Goal: Check status: Check status

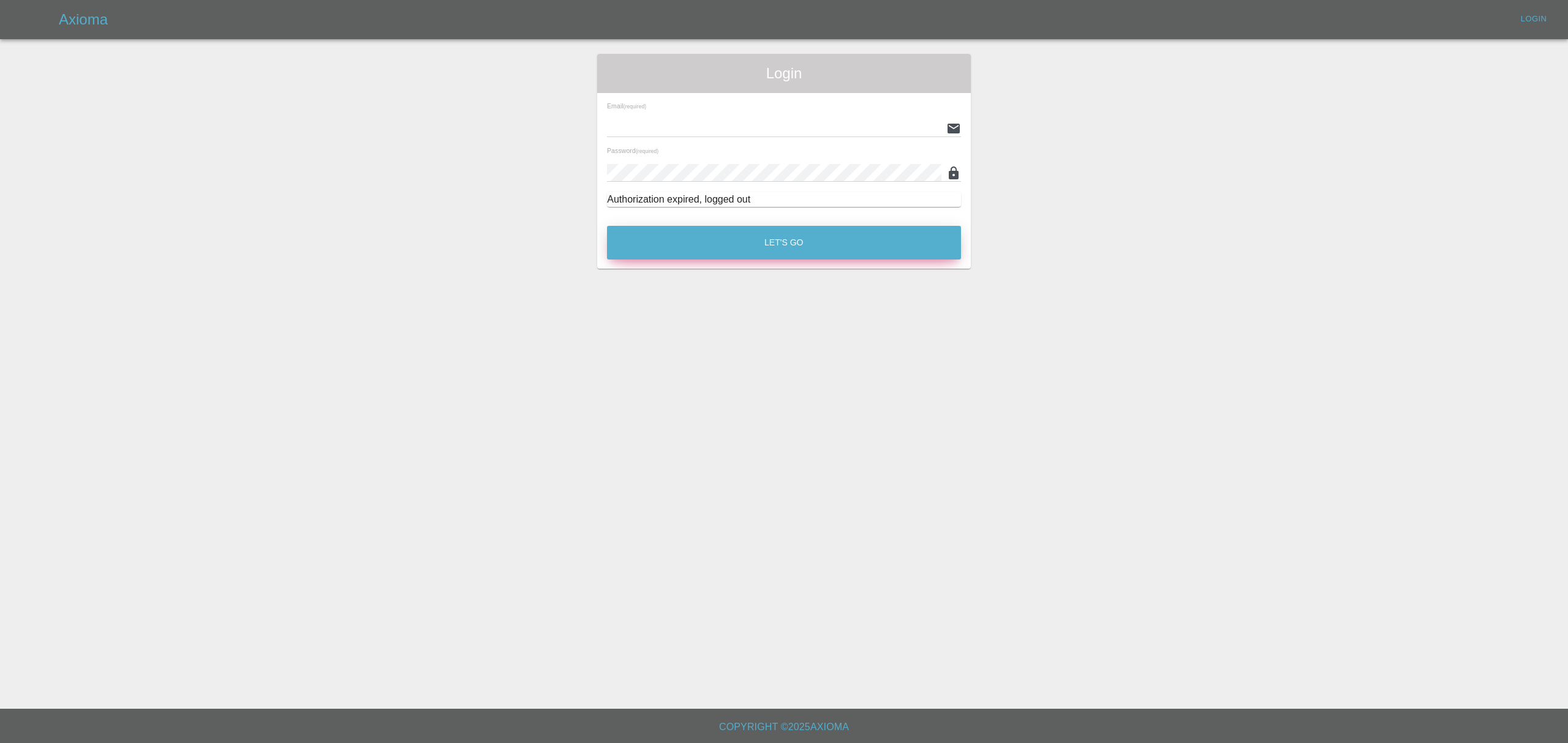
type input "[PERSON_NAME][EMAIL_ADDRESS][DOMAIN_NAME]"
click at [684, 229] on button "Let's Go" at bounding box center [784, 243] width 354 height 34
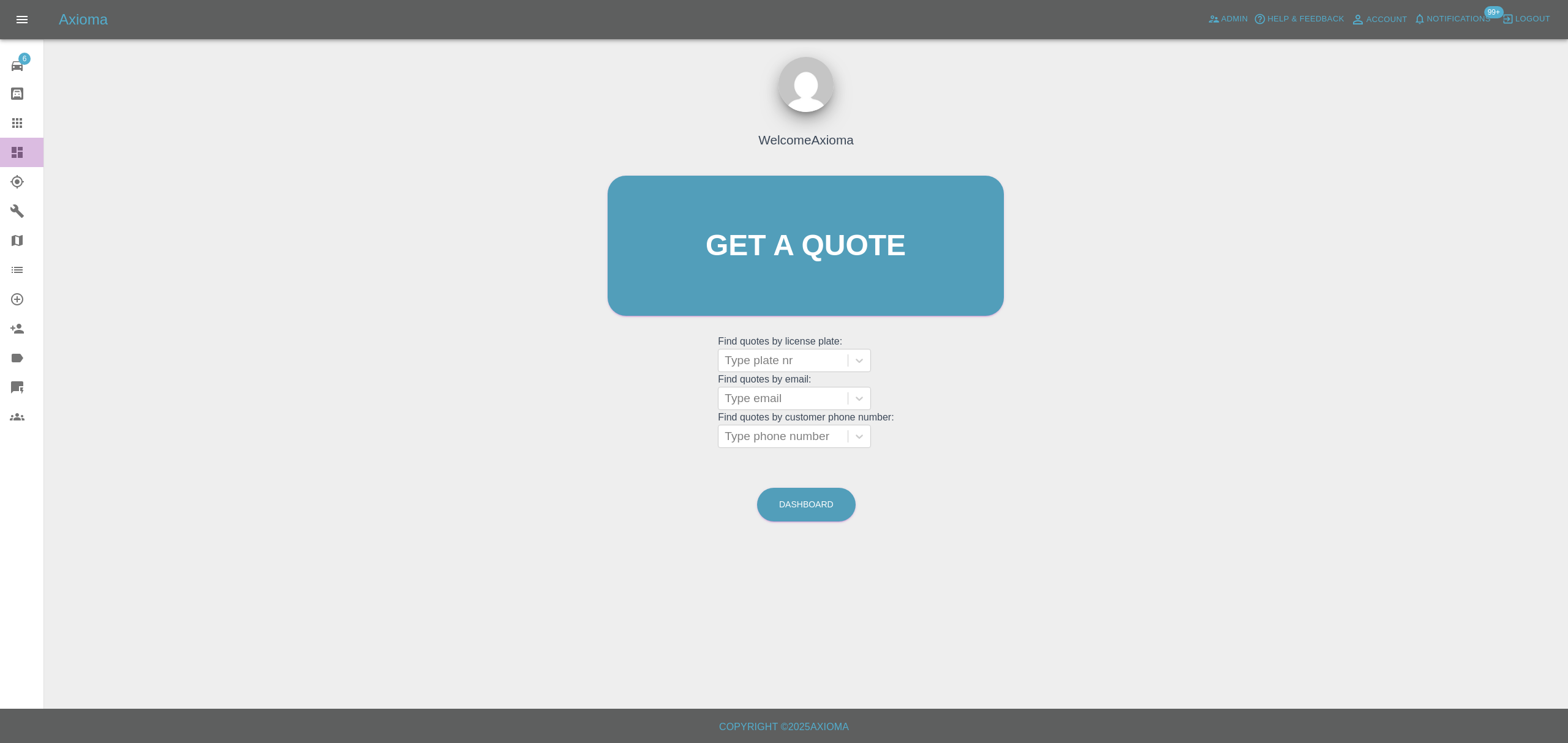
click at [23, 146] on icon at bounding box center [17, 153] width 15 height 15
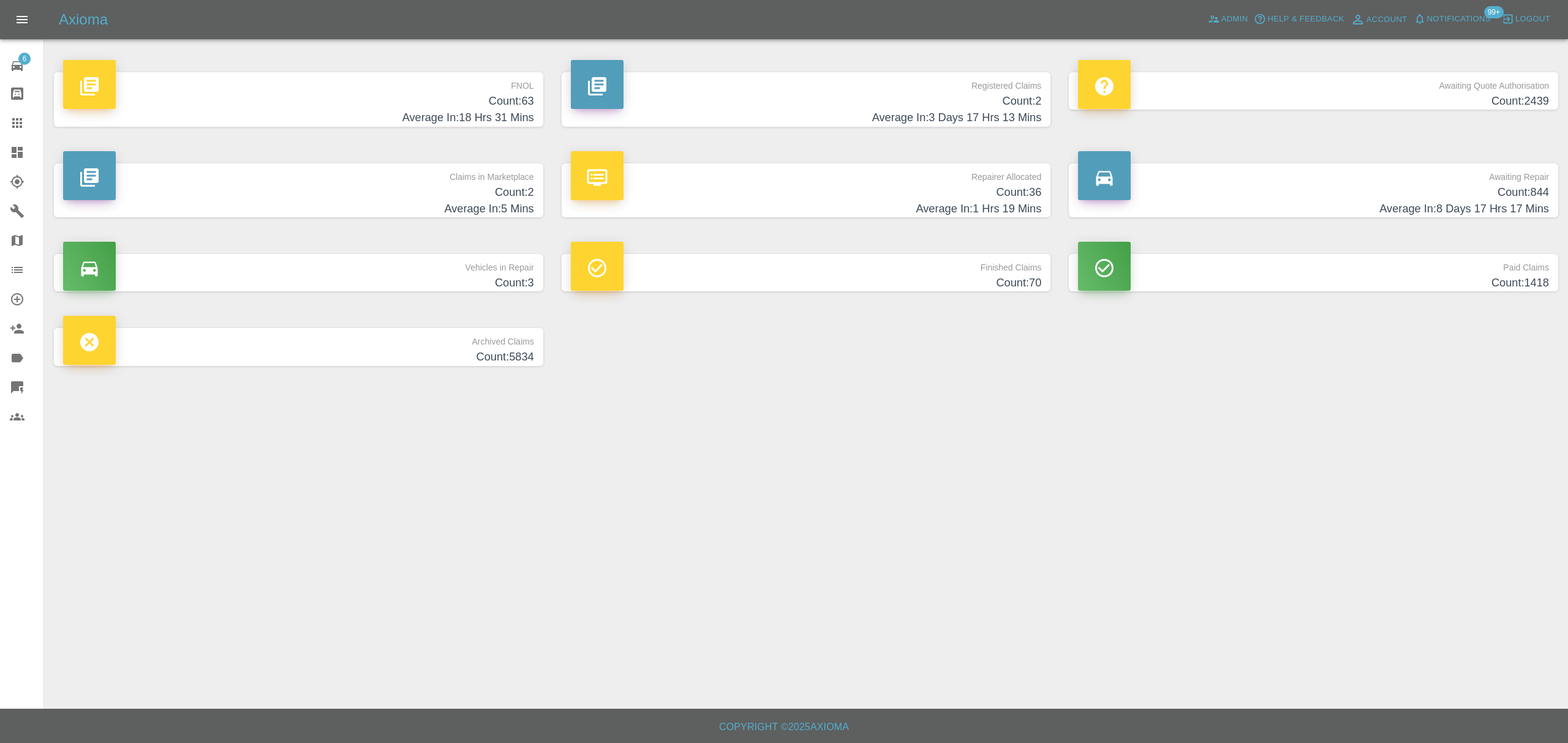
click at [919, 278] on h4 "Count: 70" at bounding box center [806, 283] width 471 height 17
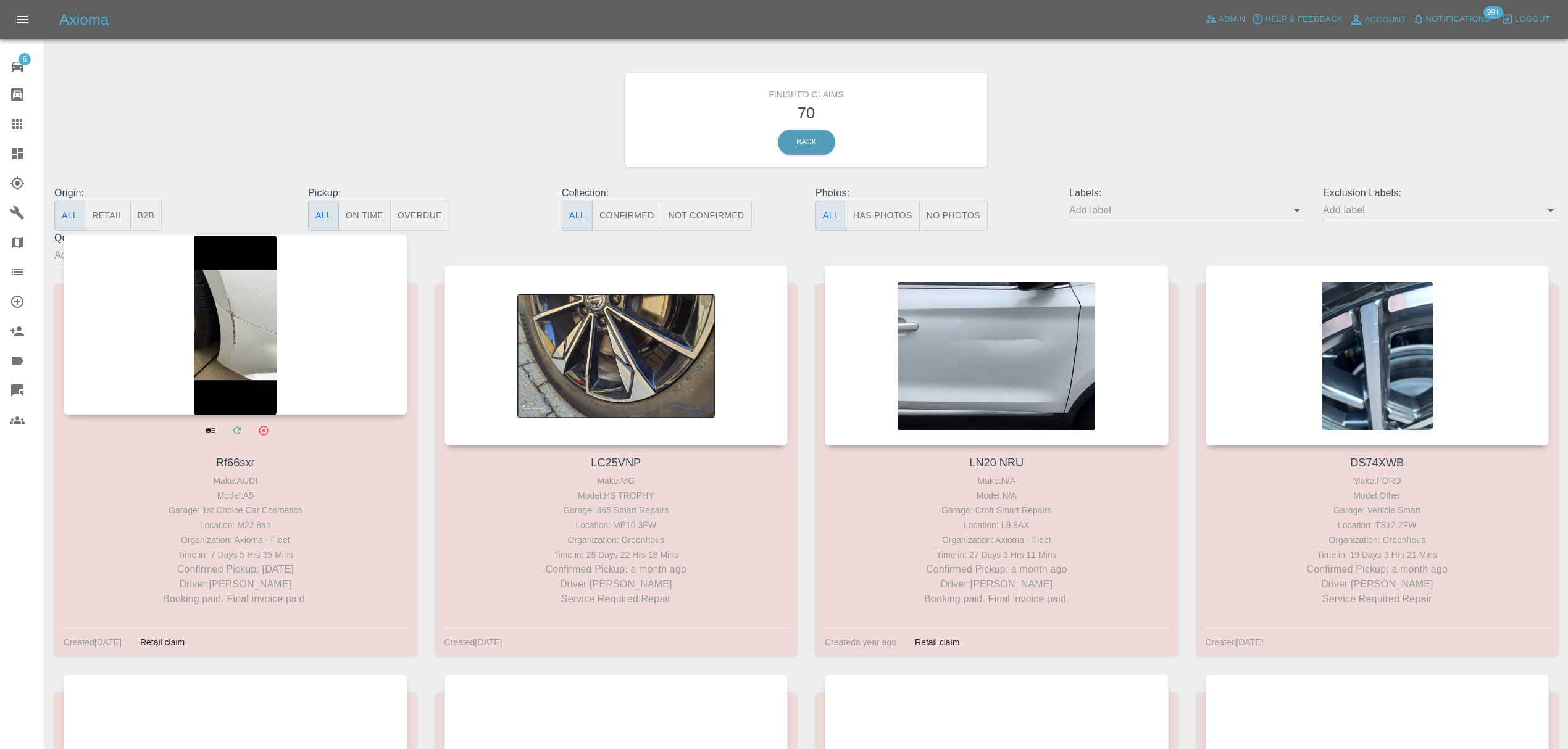
click at [270, 386] on div at bounding box center [235, 324] width 344 height 180
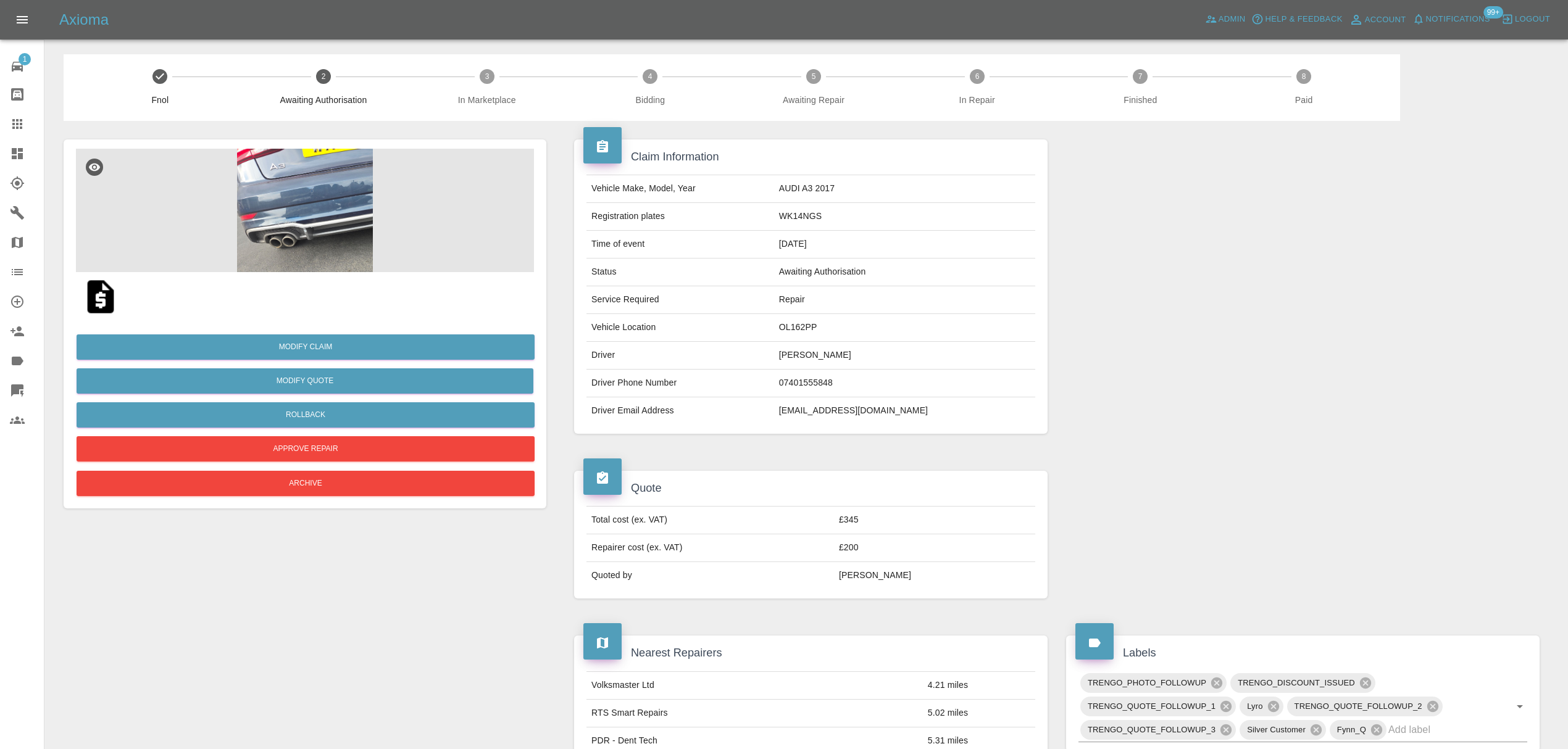
scroll to position [547, 0]
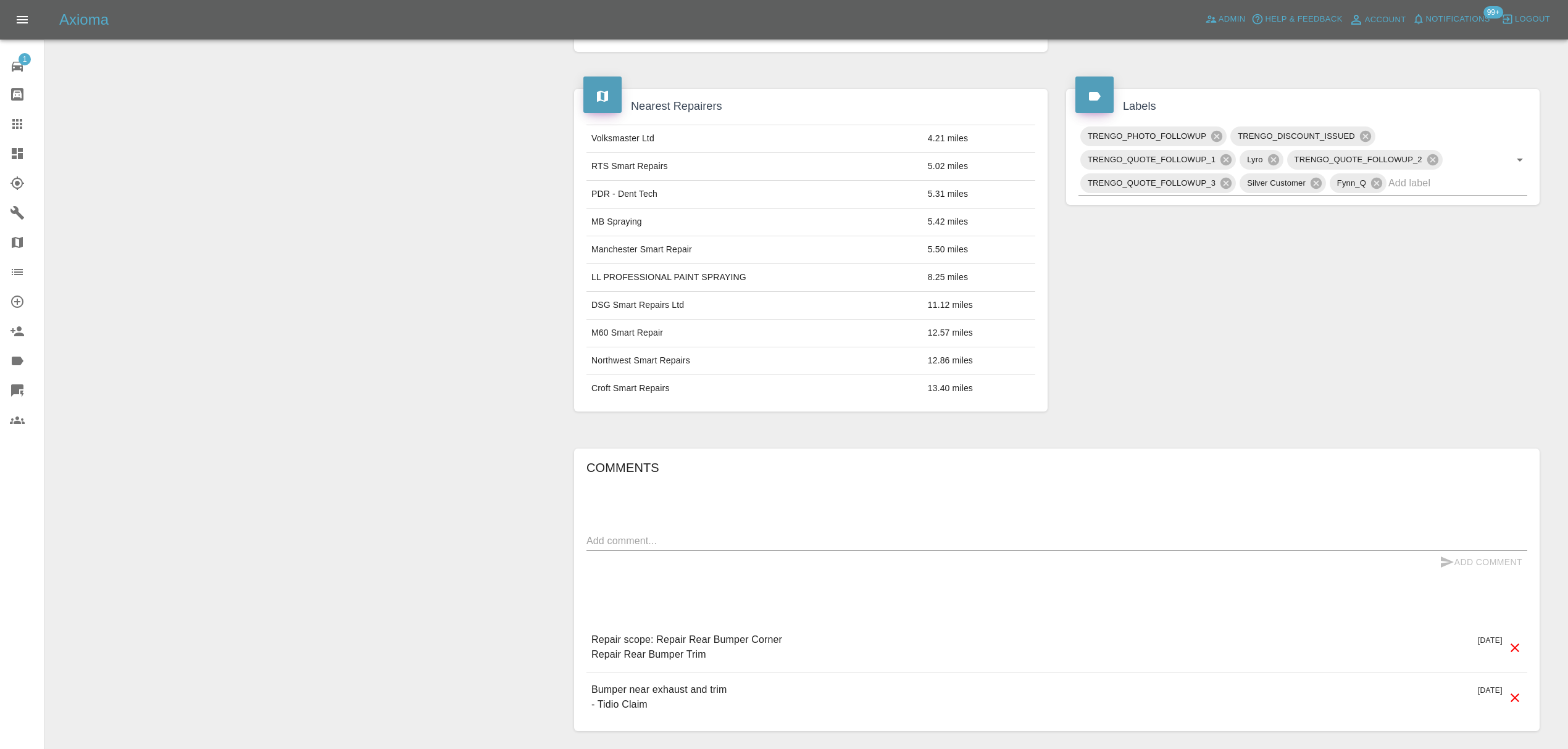
click at [10, 152] on icon at bounding box center [17, 154] width 15 height 15
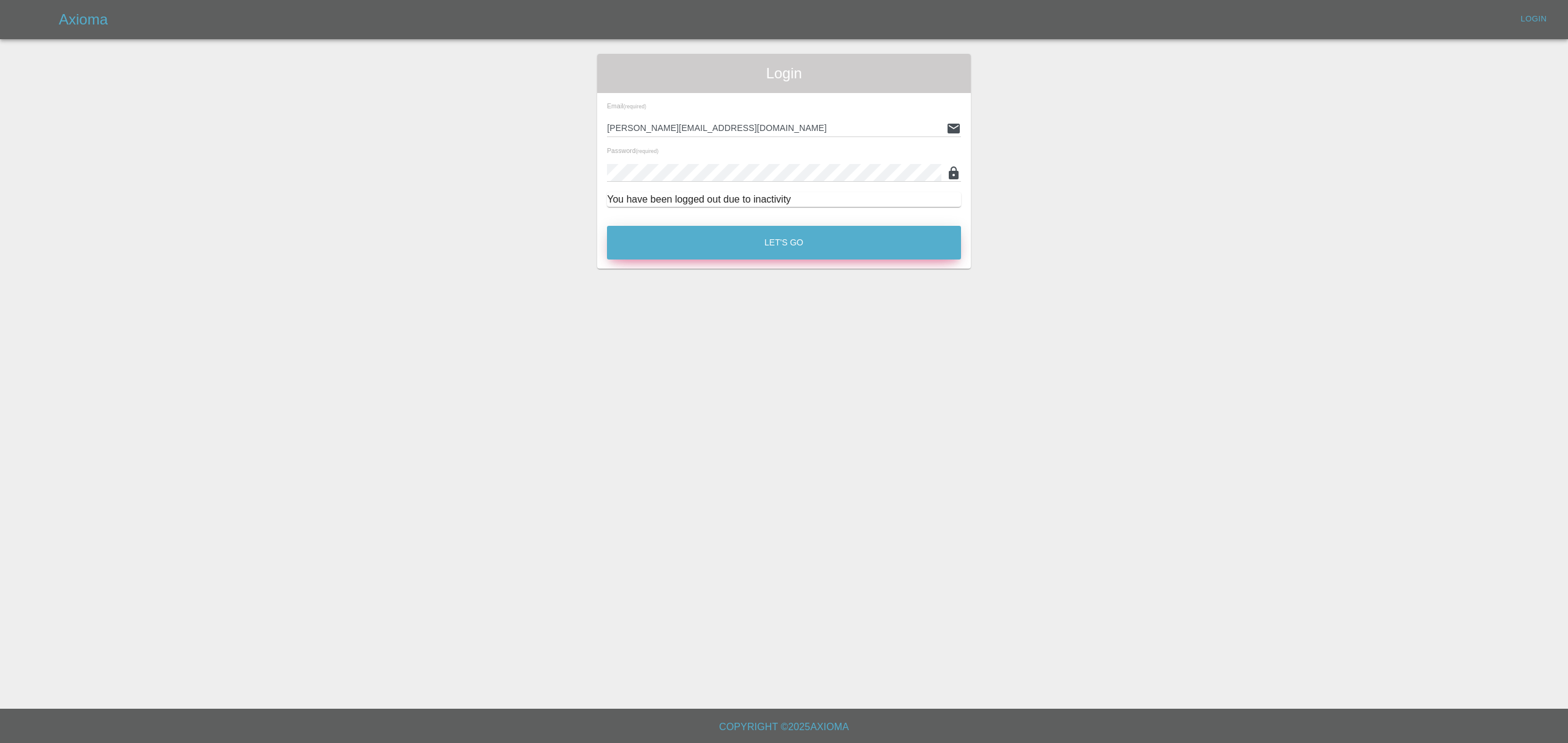
click at [748, 246] on button "Let's Go" at bounding box center [784, 243] width 354 height 34
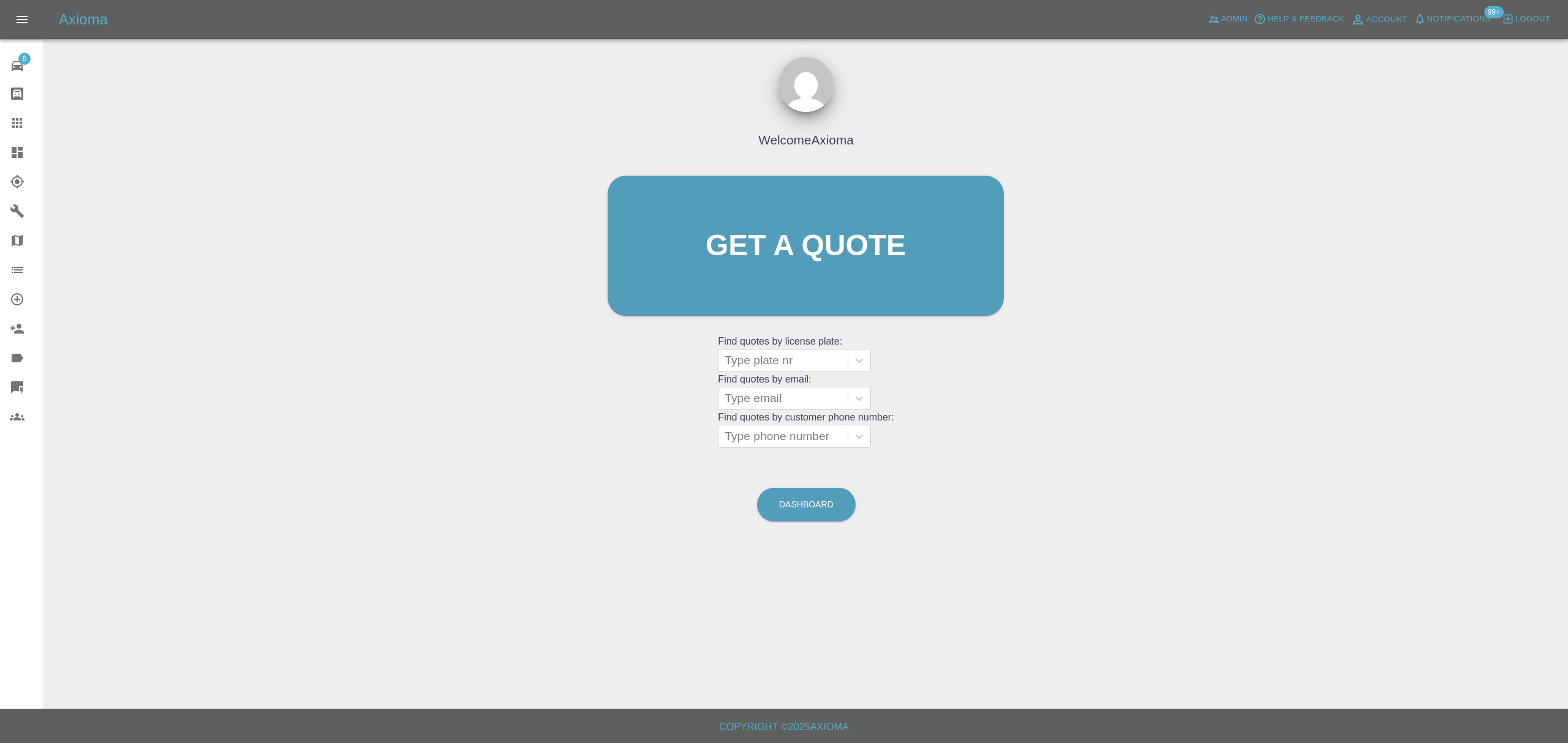
click at [16, 150] on icon at bounding box center [17, 152] width 11 height 11
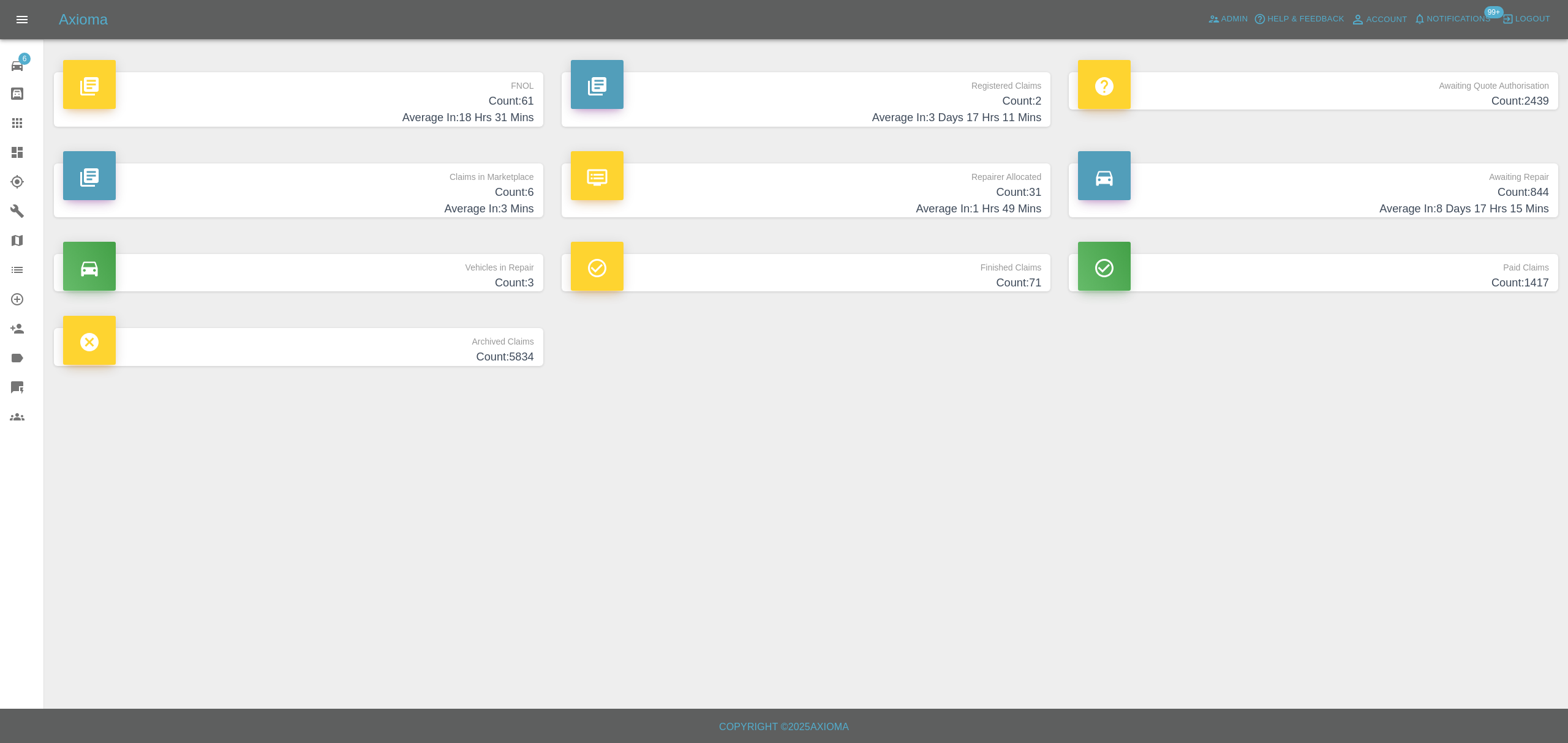
click at [1013, 282] on h4 "Count: 71" at bounding box center [806, 283] width 471 height 17
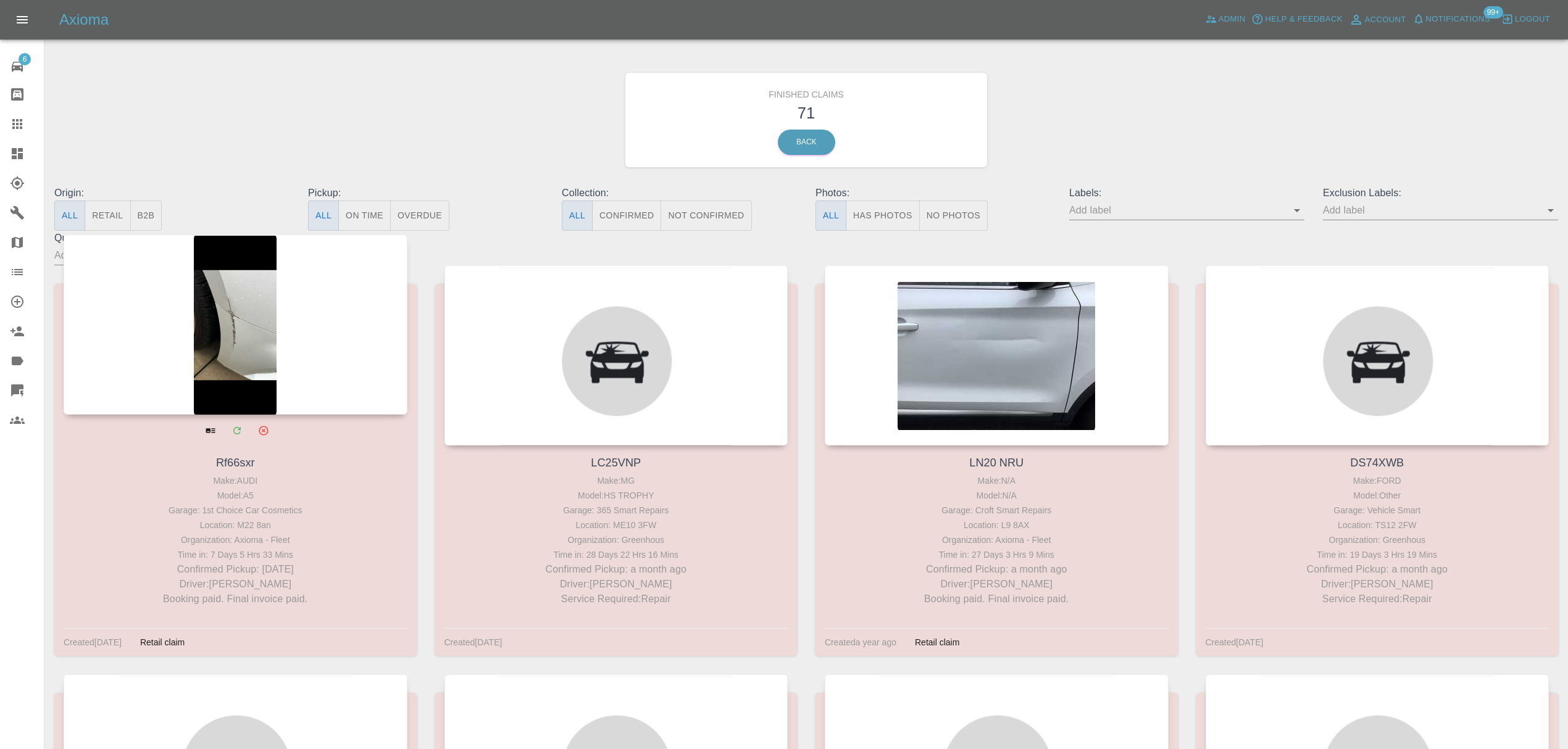
click at [326, 310] on div at bounding box center [235, 324] width 344 height 180
